Goal: Task Accomplishment & Management: Complete application form

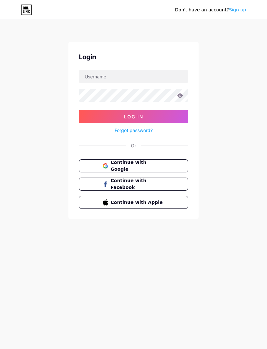
click at [158, 168] on span "Continue with Google" at bounding box center [138, 166] width 54 height 14
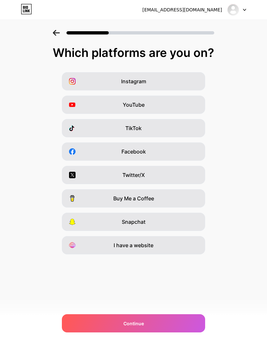
click at [176, 128] on div "TikTok" at bounding box center [133, 128] width 143 height 18
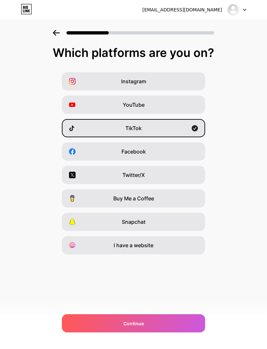
click at [173, 326] on div "Continue" at bounding box center [133, 323] width 143 height 18
click at [175, 323] on div "Continue" at bounding box center [133, 323] width 143 height 18
click at [150, 321] on div "Continue" at bounding box center [133, 323] width 143 height 18
click at [149, 105] on div "YouTube" at bounding box center [133, 105] width 143 height 18
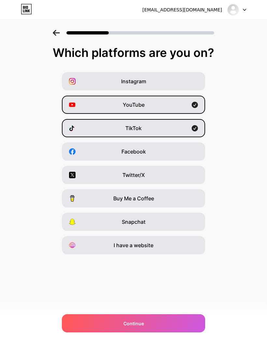
click at [156, 80] on div "Instagram" at bounding box center [133, 81] width 143 height 18
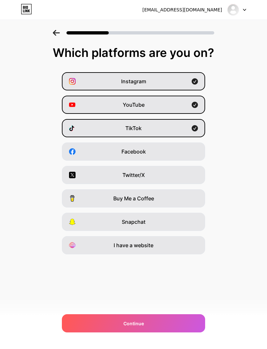
click at [153, 323] on div "Continue" at bounding box center [133, 323] width 143 height 18
click at [152, 223] on div "Snapchat" at bounding box center [133, 222] width 143 height 18
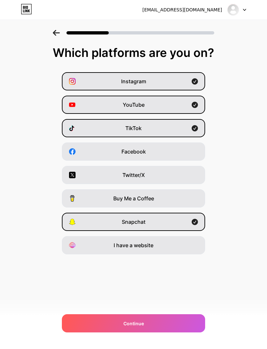
click at [131, 323] on span "Continue" at bounding box center [133, 323] width 20 height 7
click at [141, 245] on span "I have a website" at bounding box center [134, 245] width 40 height 8
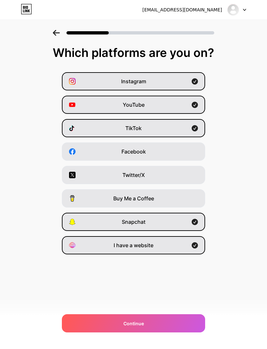
click at [146, 200] on span "Buy Me a Coffee" at bounding box center [133, 198] width 41 height 8
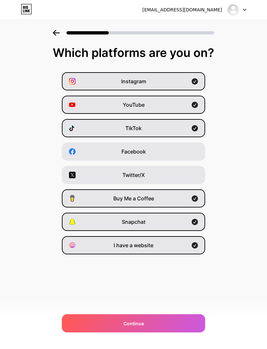
click at [141, 170] on div "Twitter/X" at bounding box center [133, 175] width 143 height 18
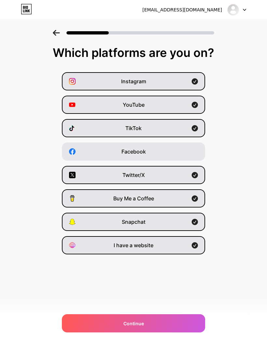
click at [142, 150] on span "Facebook" at bounding box center [133, 152] width 24 height 8
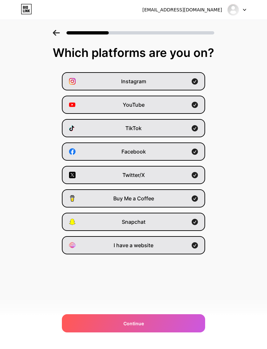
click at [164, 320] on div "Continue" at bounding box center [133, 323] width 143 height 18
click at [181, 326] on div "Continue" at bounding box center [133, 323] width 143 height 18
click at [179, 323] on div "Continue" at bounding box center [133, 323] width 143 height 18
click at [180, 321] on div "Continue" at bounding box center [133, 323] width 143 height 18
click at [179, 321] on div "Continue" at bounding box center [133, 323] width 143 height 18
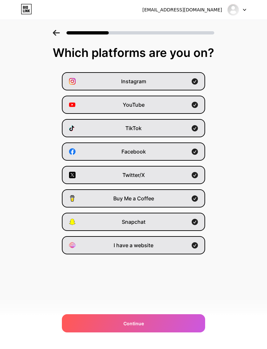
click at [163, 324] on div "Continue" at bounding box center [133, 323] width 143 height 18
click at [153, 322] on div "Continue" at bounding box center [133, 323] width 143 height 18
click at [137, 324] on span "Continue" at bounding box center [133, 323] width 20 height 7
click at [155, 309] on div "[EMAIL_ADDRESS][DOMAIN_NAME] Logout Link Copied Which platforms are you on? Ins…" at bounding box center [133, 174] width 267 height 349
click at [146, 325] on div "Continue" at bounding box center [133, 323] width 143 height 18
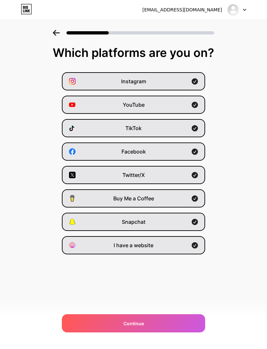
click at [229, 156] on div "Instagram YouTube TikTok Facebook Twitter/X Buy Me a Coffee Snapchat I have a w…" at bounding box center [133, 163] width 260 height 182
click at [180, 328] on div "Continue" at bounding box center [133, 323] width 143 height 18
click at [182, 318] on div "Continue" at bounding box center [133, 323] width 143 height 18
click at [187, 202] on div "Buy Me a Coffee" at bounding box center [133, 198] width 143 height 18
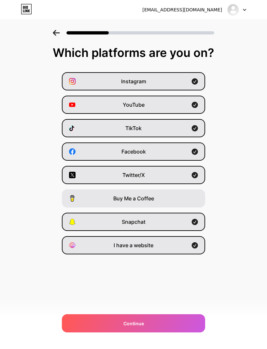
click at [173, 321] on div "Continue" at bounding box center [133, 323] width 143 height 18
click at [175, 321] on div "Continue" at bounding box center [133, 323] width 143 height 18
click at [168, 319] on div "Continue" at bounding box center [133, 323] width 143 height 18
click at [62, 32] on div at bounding box center [133, 33] width 161 height 6
click at [56, 31] on icon at bounding box center [56, 33] width 7 height 6
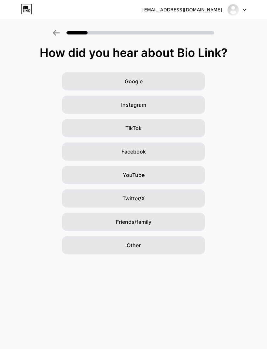
click at [154, 128] on div "TikTok" at bounding box center [133, 128] width 143 height 18
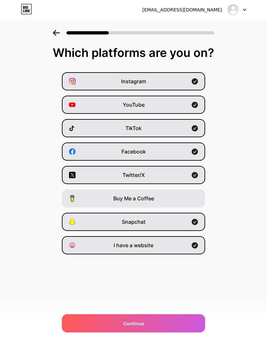
click at [187, 224] on div "Snapchat" at bounding box center [133, 222] width 143 height 18
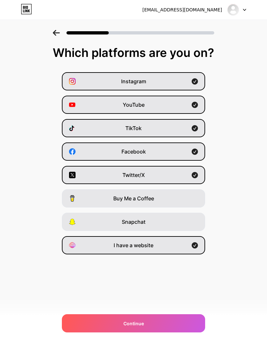
click at [181, 244] on div "I have a website" at bounding box center [133, 245] width 143 height 18
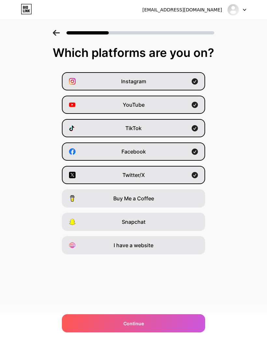
click at [184, 175] on div "Twitter/X" at bounding box center [133, 175] width 143 height 18
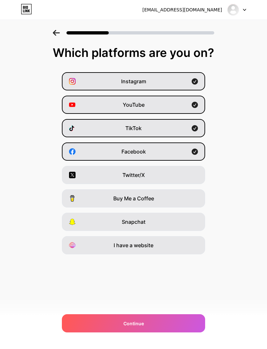
click at [187, 154] on div "Facebook" at bounding box center [133, 151] width 143 height 18
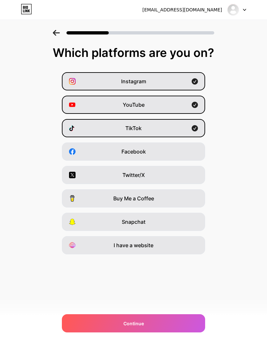
click at [191, 98] on div "YouTube" at bounding box center [133, 105] width 143 height 18
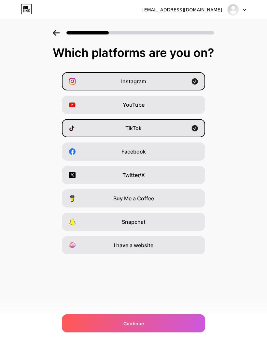
click at [196, 79] on icon at bounding box center [195, 81] width 6 height 6
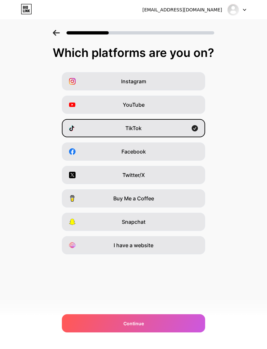
click at [173, 319] on div "Continue" at bounding box center [133, 323] width 143 height 18
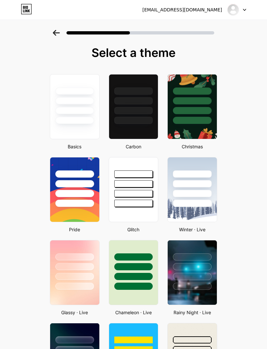
click at [133, 198] on div at bounding box center [133, 181] width 49 height 49
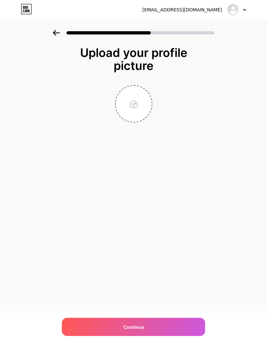
click at [140, 107] on input "file" at bounding box center [133, 104] width 36 height 36
click at [64, 32] on div at bounding box center [133, 33] width 161 height 6
click at [138, 109] on input "file" at bounding box center [133, 104] width 36 height 36
click at [130, 113] on input "file" at bounding box center [133, 104] width 36 height 36
click at [170, 330] on div "Continue" at bounding box center [133, 327] width 143 height 18
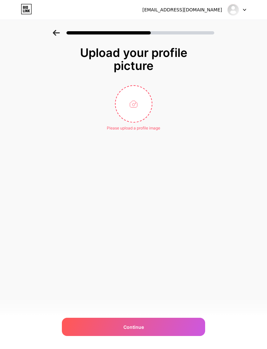
click at [176, 322] on div "Continue" at bounding box center [133, 327] width 143 height 18
click at [142, 101] on input "file" at bounding box center [133, 104] width 36 height 36
type input "C:\fakepath\WBN.zip - 1.png"
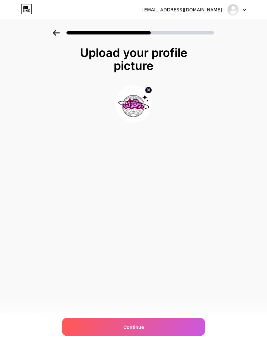
click at [171, 326] on div "Continue" at bounding box center [133, 327] width 143 height 18
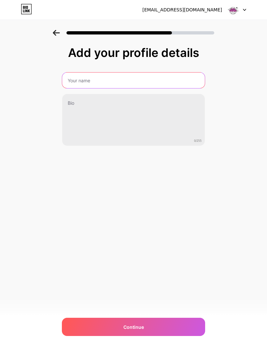
click at [180, 82] on input "text" at bounding box center [133, 81] width 142 height 16
type input "Weird"
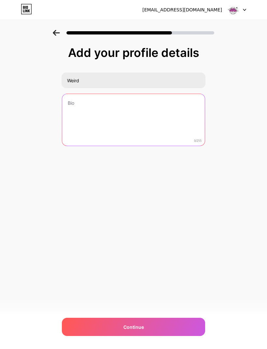
click at [161, 109] on textarea at bounding box center [133, 120] width 142 height 52
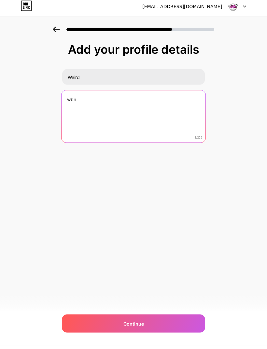
type textarea "wbn"
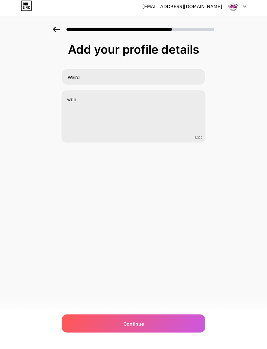
click at [188, 200] on div "[EMAIL_ADDRESS][DOMAIN_NAME] Logout Link Copied Add your profile details Weird …" at bounding box center [133, 174] width 267 height 349
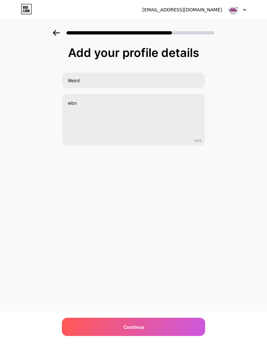
click at [163, 329] on div "Continue" at bounding box center [133, 327] width 143 height 18
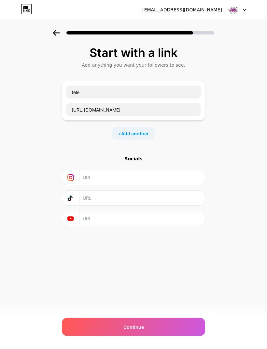
click at [114, 177] on input "text" at bounding box center [142, 177] width 118 height 15
click at [110, 175] on input "text" at bounding box center [142, 177] width 118 height 15
paste input "[URL][DOMAIN_NAME][DOMAIN_NAME]"
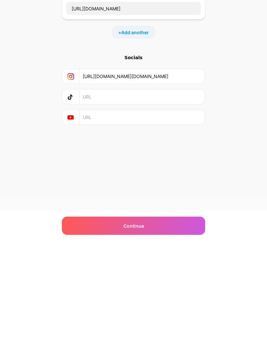
scroll to position [21, 0]
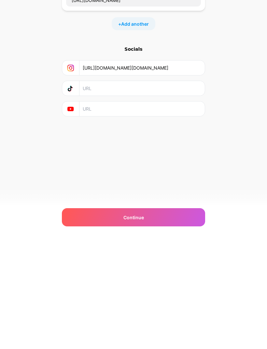
type input "[URL][DOMAIN_NAME][DOMAIN_NAME]"
click at [164, 318] on div "Continue" at bounding box center [133, 327] width 143 height 18
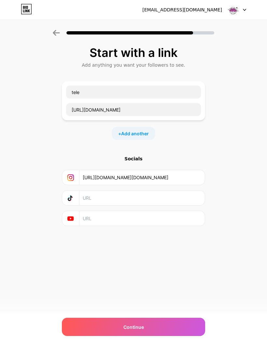
click at [158, 326] on div "Continue" at bounding box center [133, 327] width 143 height 18
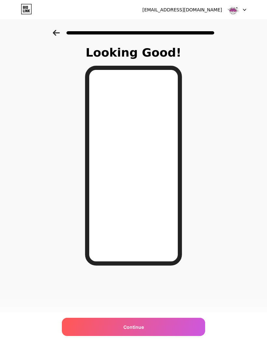
click at [178, 347] on div "[EMAIL_ADDRESS][DOMAIN_NAME] Logout Link Copied Looking Good! Continue" at bounding box center [133, 174] width 267 height 349
click at [168, 346] on div "[EMAIL_ADDRESS][DOMAIN_NAME] Logout Link Copied Looking Good! Continue" at bounding box center [133, 174] width 267 height 349
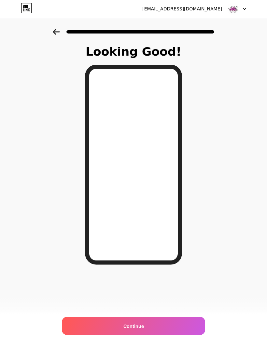
scroll to position [21, 0]
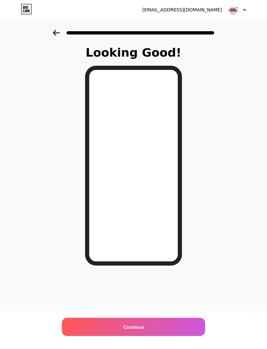
click at [57, 30] on icon at bounding box center [56, 33] width 7 height 6
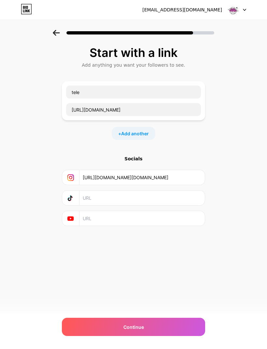
scroll to position [0, 0]
click at [139, 134] on span "Add another" at bounding box center [135, 133] width 28 height 7
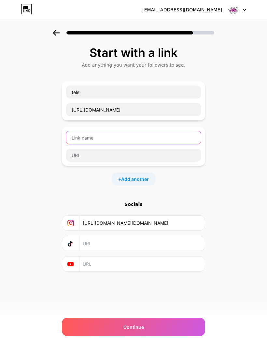
click at [130, 136] on input "text" at bounding box center [133, 137] width 135 height 13
type input "website"
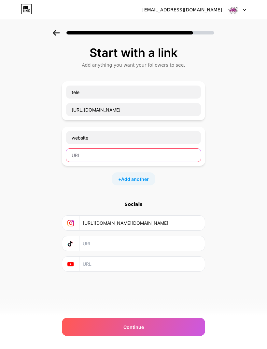
click at [109, 149] on input "text" at bounding box center [133, 155] width 135 height 13
click at [91, 149] on input "text" at bounding box center [133, 155] width 135 height 13
paste input "[URL][DOMAIN_NAME]"
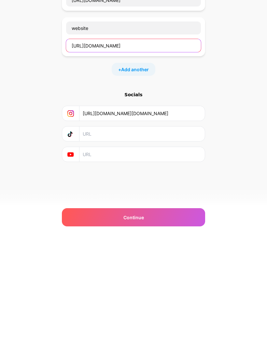
type input "[URL][DOMAIN_NAME]"
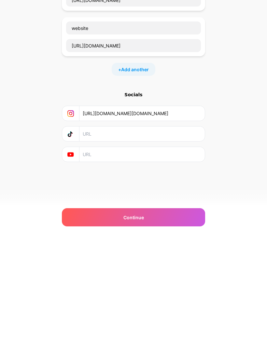
click at [158, 318] on div "Continue" at bounding box center [133, 327] width 143 height 18
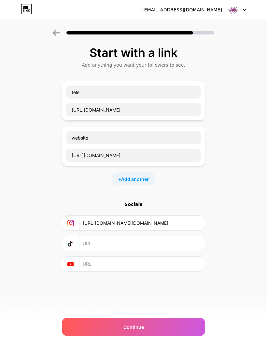
click at [155, 323] on div "Continue" at bounding box center [133, 327] width 143 height 18
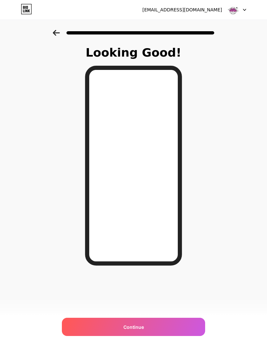
click at [173, 348] on div "[EMAIL_ADDRESS][DOMAIN_NAME] Logout Link Copied Looking Good! Continue" at bounding box center [133, 174] width 267 height 349
click at [164, 347] on div "[EMAIL_ADDRESS][DOMAIN_NAME] Logout Link Copied Looking Good! Continue" at bounding box center [133, 174] width 267 height 349
click at [151, 345] on div "[EMAIL_ADDRESS][DOMAIN_NAME] Logout Link Copied Looking Good! Continue" at bounding box center [133, 174] width 267 height 349
click at [162, 343] on div "[EMAIL_ADDRESS][DOMAIN_NAME] Logout Link Copied Looking Good! Continue" at bounding box center [133, 174] width 267 height 349
click at [182, 336] on div "Continue" at bounding box center [133, 327] width 143 height 18
